Goal: Answer question/provide support

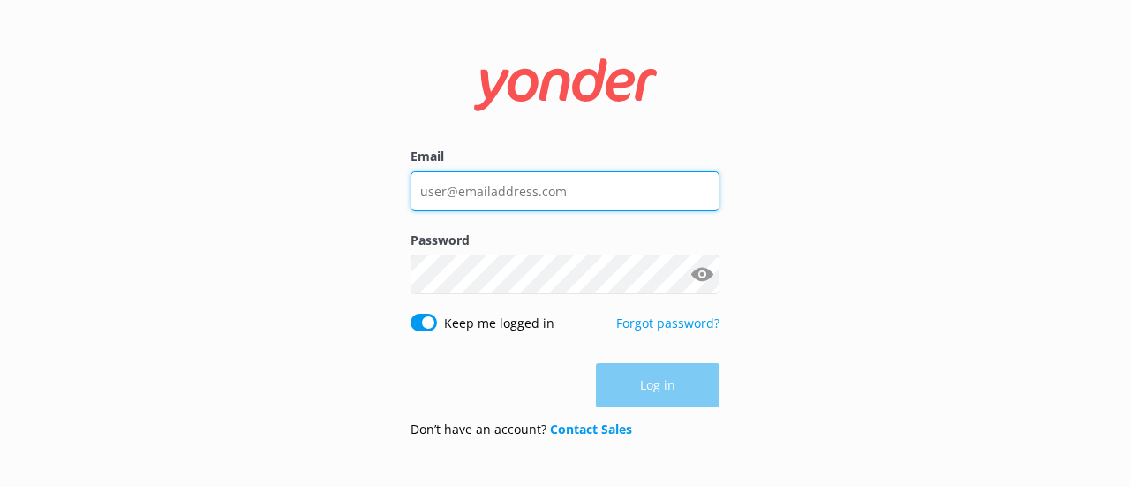
type input "[EMAIL_ADDRESS][DOMAIN_NAME]"
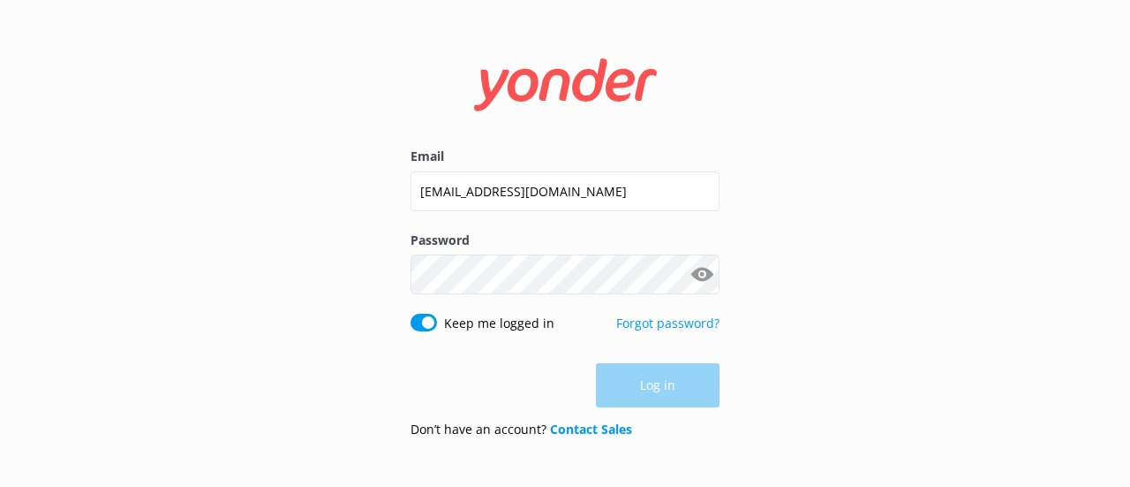
click at [657, 383] on div "Log in" at bounding box center [565, 385] width 309 height 44
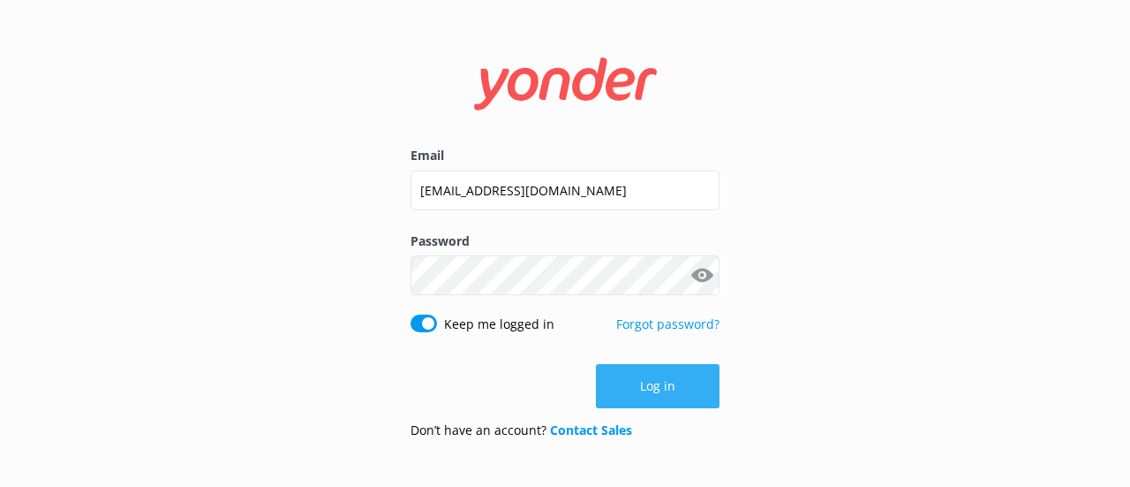
click at [657, 383] on button "Log in" at bounding box center [658, 386] width 124 height 44
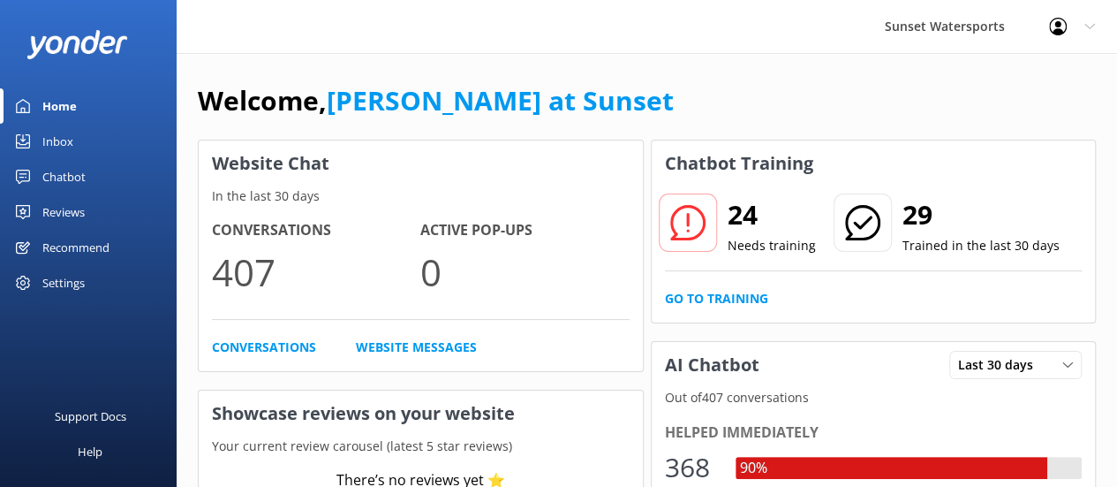
click at [77, 146] on link "Inbox" at bounding box center [88, 141] width 177 height 35
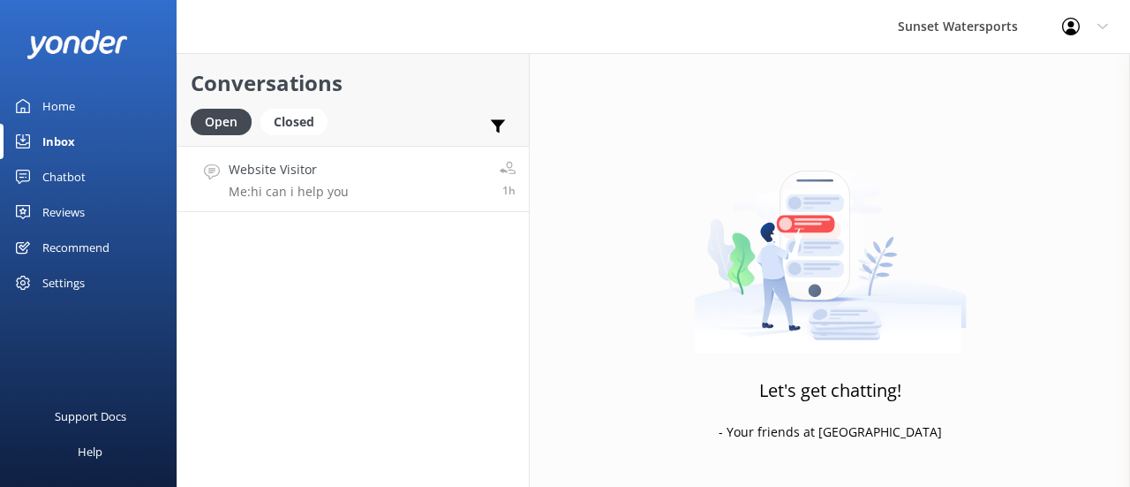
click at [314, 176] on h4 "Website Visitor" at bounding box center [289, 169] width 120 height 19
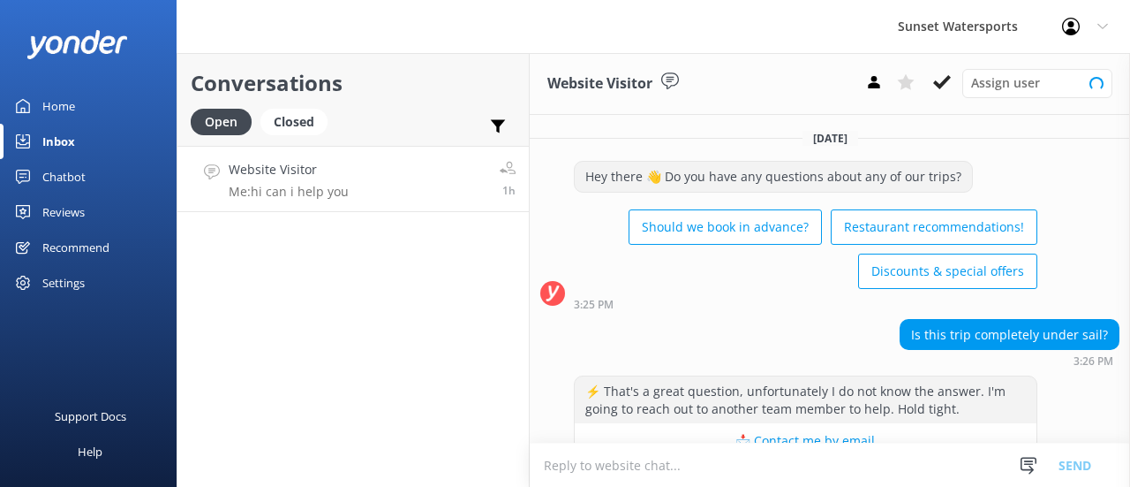
scroll to position [154, 0]
